Goal: Task Accomplishment & Management: Manage account settings

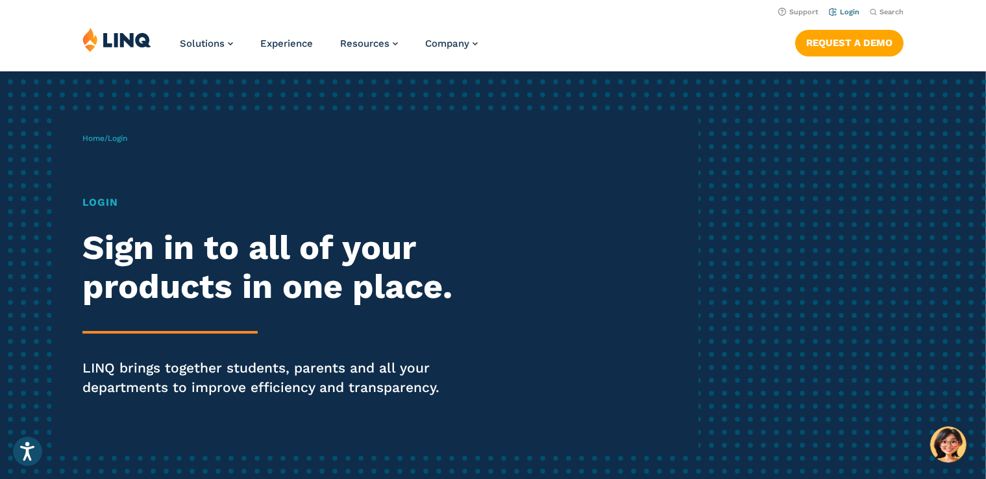
click at [851, 10] on link "Login" at bounding box center [844, 12] width 31 height 8
click at [850, 13] on link "Login" at bounding box center [844, 12] width 31 height 8
